Goal: Check status: Check status

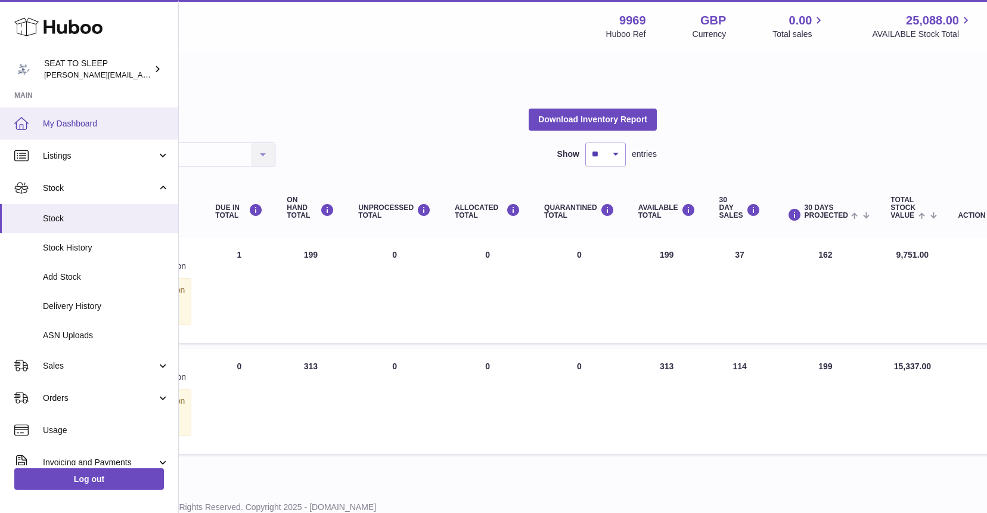
click at [73, 126] on span "My Dashboard" at bounding box center [106, 123] width 126 height 11
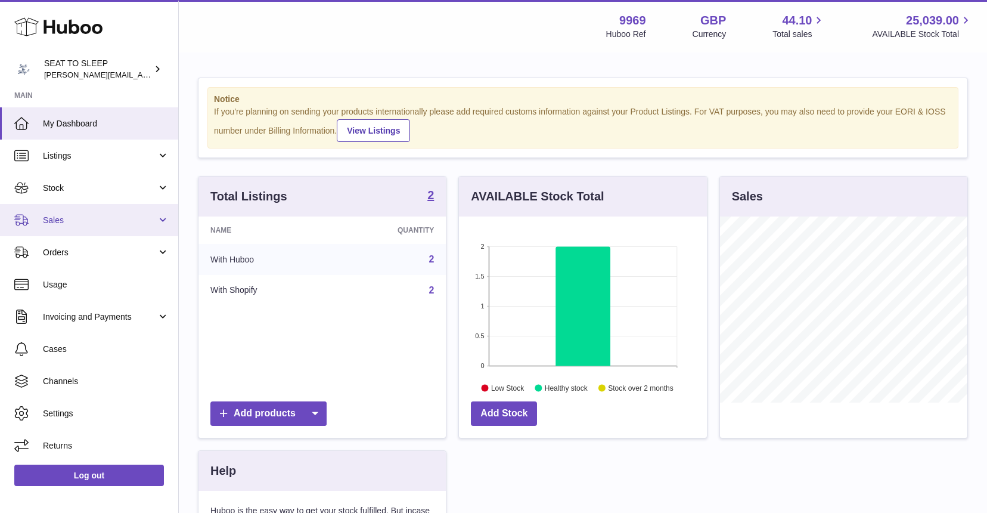
click at [53, 225] on link "Sales" at bounding box center [89, 220] width 178 height 32
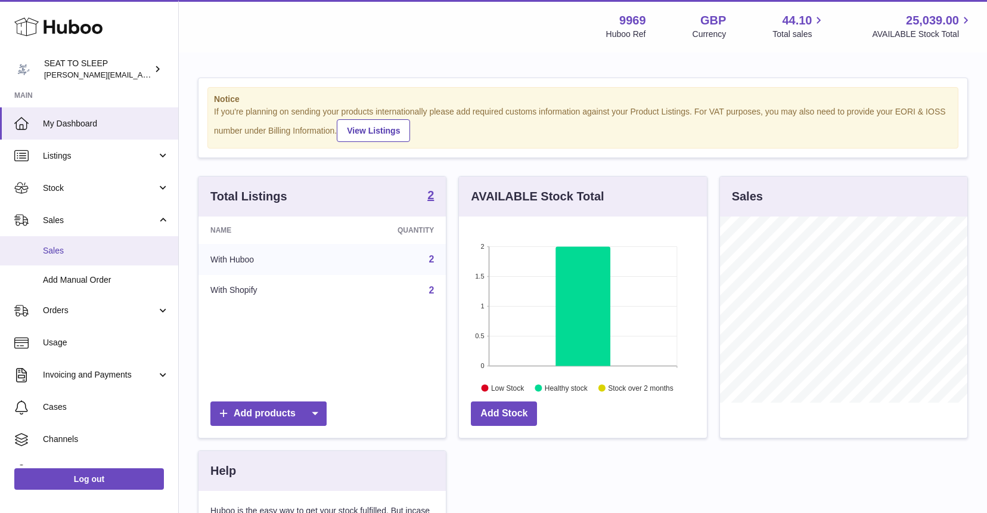
click at [51, 247] on span "Sales" at bounding box center [106, 250] width 126 height 11
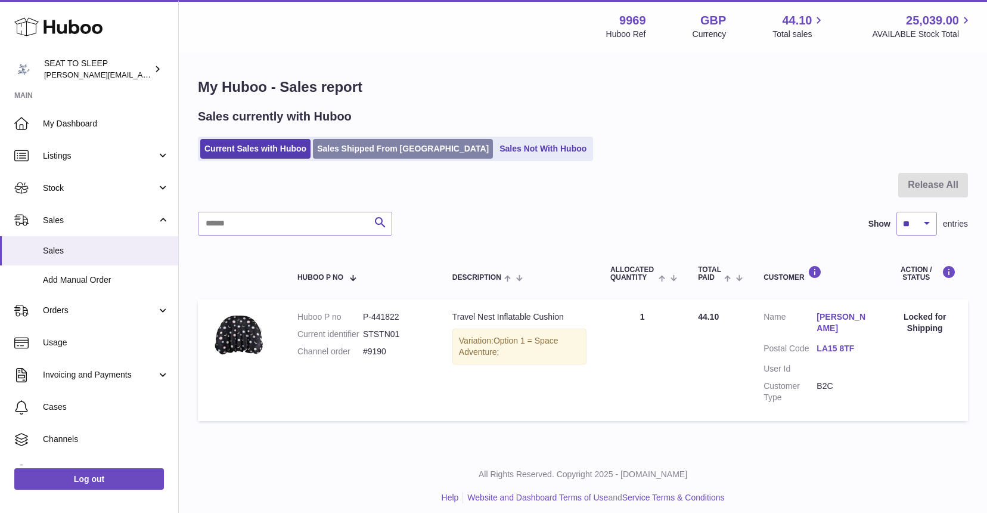
click at [373, 147] on link "Sales Shipped From Huboo" at bounding box center [403, 149] width 180 height 20
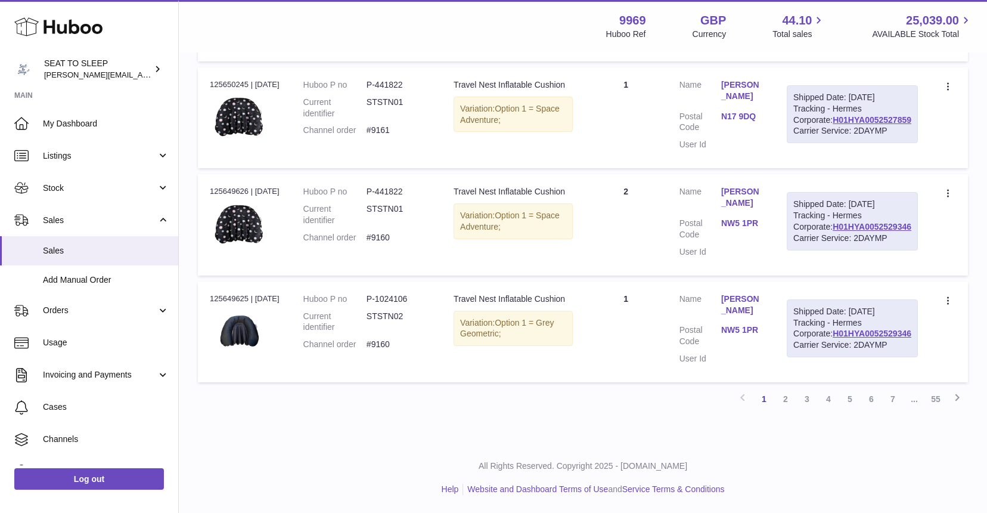
scroll to position [1156, 0]
click at [786, 410] on link "2" at bounding box center [785, 398] width 21 height 21
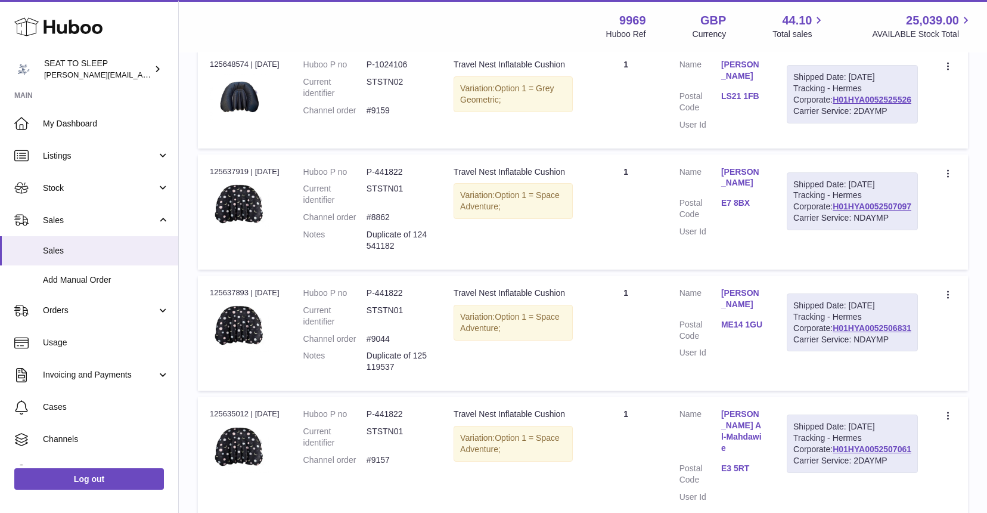
scroll to position [345, 0]
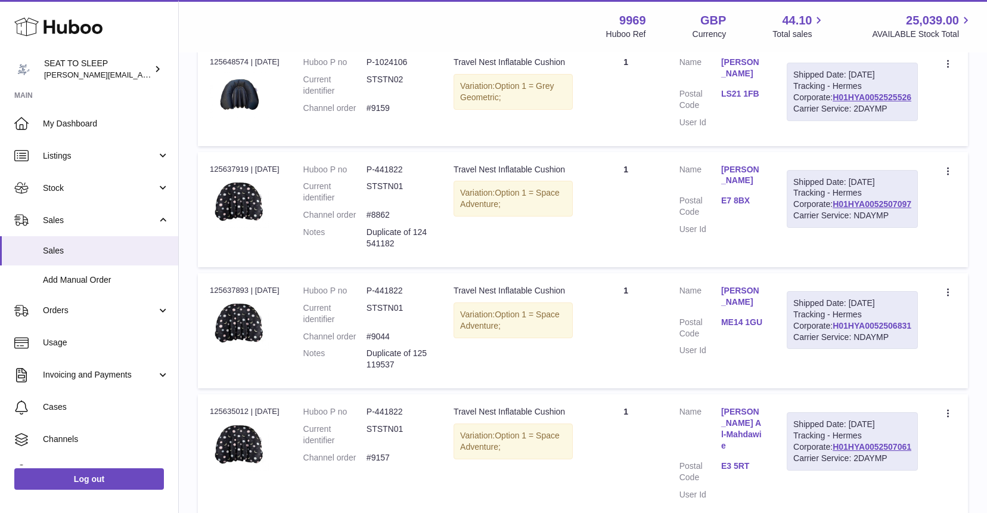
click at [859, 330] on link "H01HYA0052506831" at bounding box center [872, 326] width 79 height 10
